Goal: Task Accomplishment & Management: Manage account settings

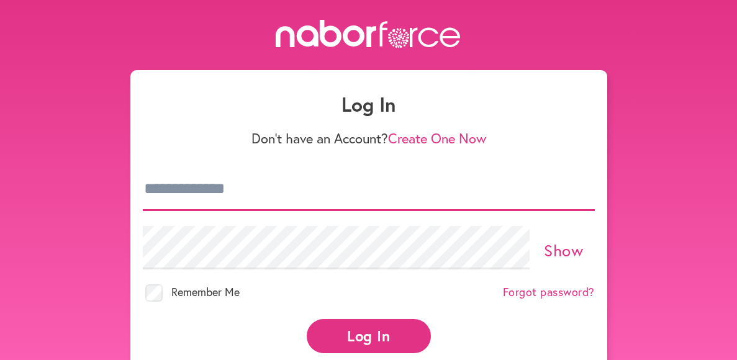
click at [253, 193] on input "email" at bounding box center [369, 189] width 452 height 43
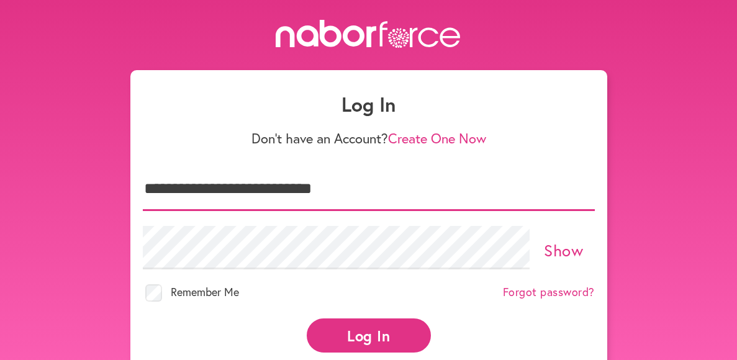
type input "**********"
click at [359, 333] on button "Log In" at bounding box center [369, 336] width 124 height 34
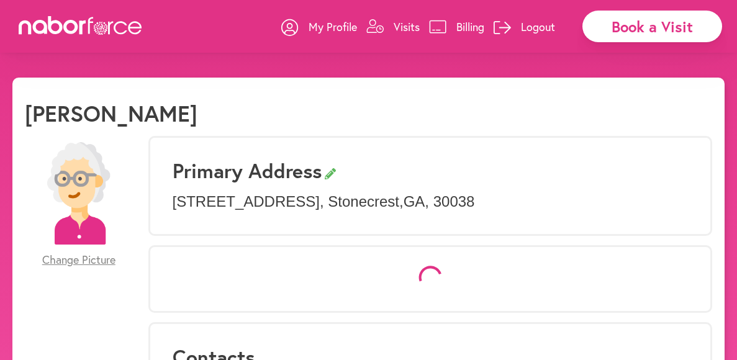
select select "*"
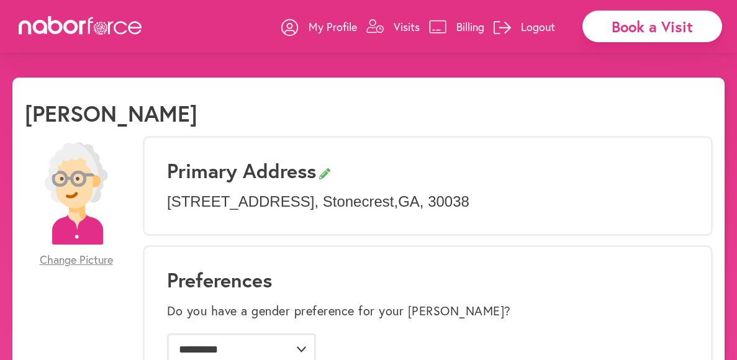
click at [402, 24] on p "Visits" at bounding box center [407, 26] width 26 height 15
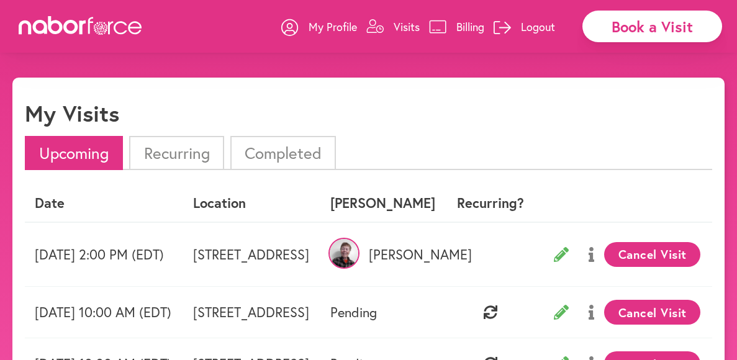
click at [700, 252] on button "Cancel Visit" at bounding box center [652, 254] width 96 height 25
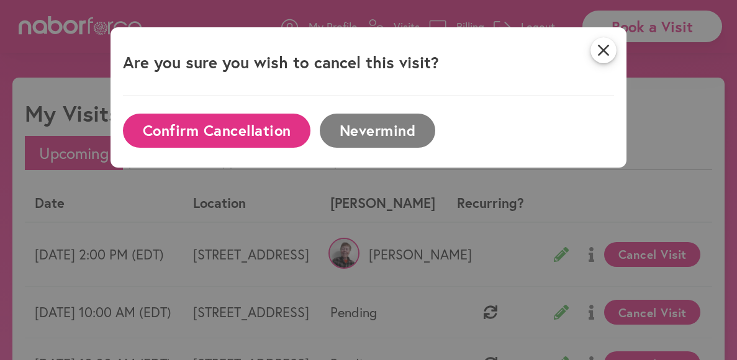
click at [280, 130] on button "Confirm Cancellation" at bounding box center [217, 131] width 188 height 34
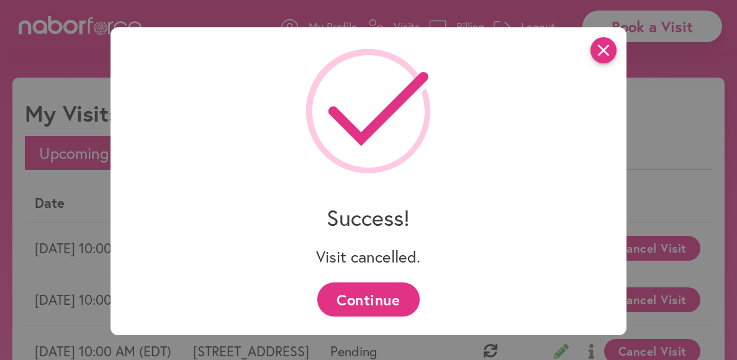
click at [607, 56] on icon "close" at bounding box center [604, 50] width 26 height 26
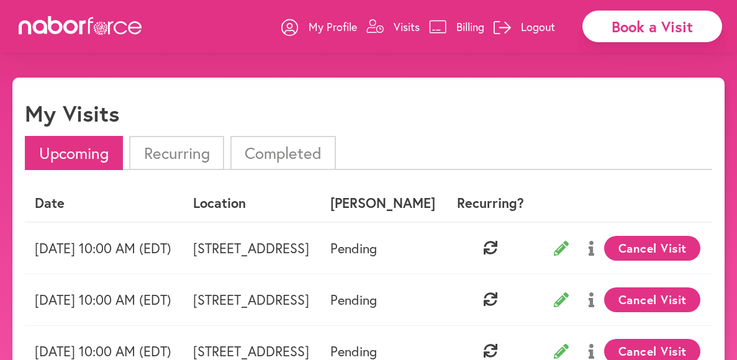
click at [547, 26] on p "Logout" at bounding box center [538, 26] width 34 height 15
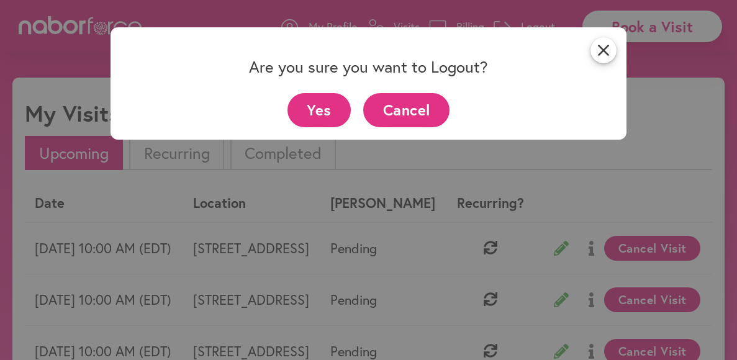
click at [327, 124] on button "Yes" at bounding box center [320, 110] width 64 height 34
